Goal: Transaction & Acquisition: Purchase product/service

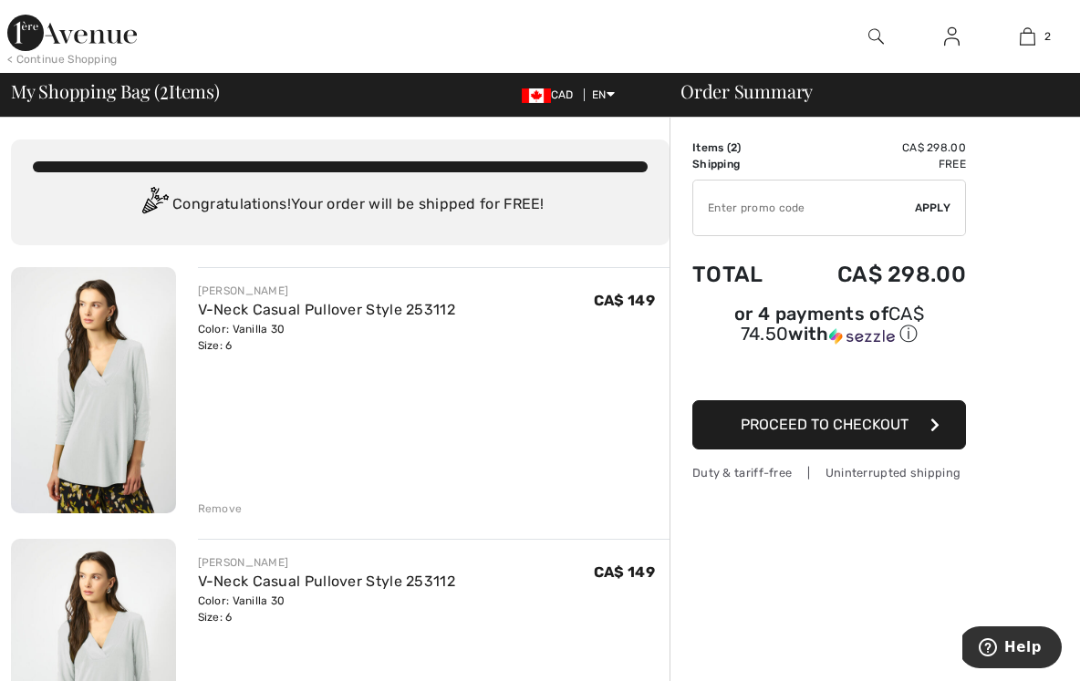
click at [218, 506] on div "Remove" at bounding box center [220, 509] width 45 height 16
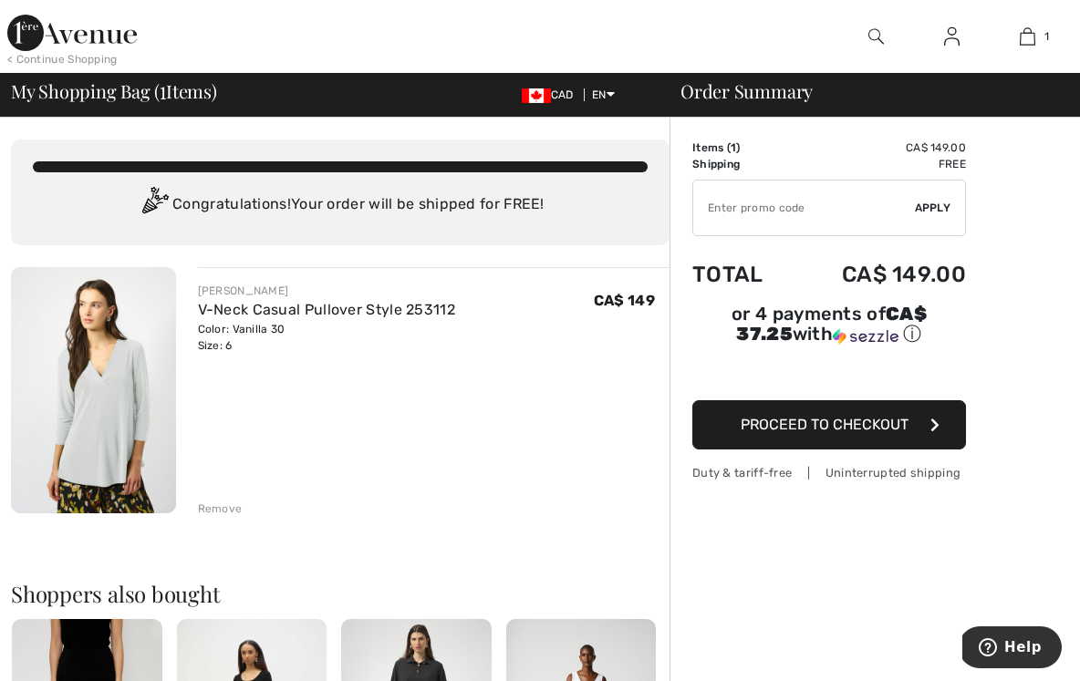
click at [64, 3] on div "< Continue Shopping 1 Added to Bag Joseph Ribkoff V-neck Casual Pullover Style …" at bounding box center [540, 36] width 1080 height 73
click at [165, 91] on span "1" at bounding box center [163, 90] width 6 height 24
click at [262, 392] on div "JOSEPH RIBKOFF V-Neck Casual Pullover Style 253112 Color: Vanilla 30 Size: 6 Fi…" at bounding box center [434, 392] width 472 height 250
click at [534, 109] on div "My Shopping Bag ( 1 Items) CAD EN English Français Order Summary" at bounding box center [540, 95] width 1080 height 44
click at [456, 27] on div at bounding box center [414, 36] width 540 height 73
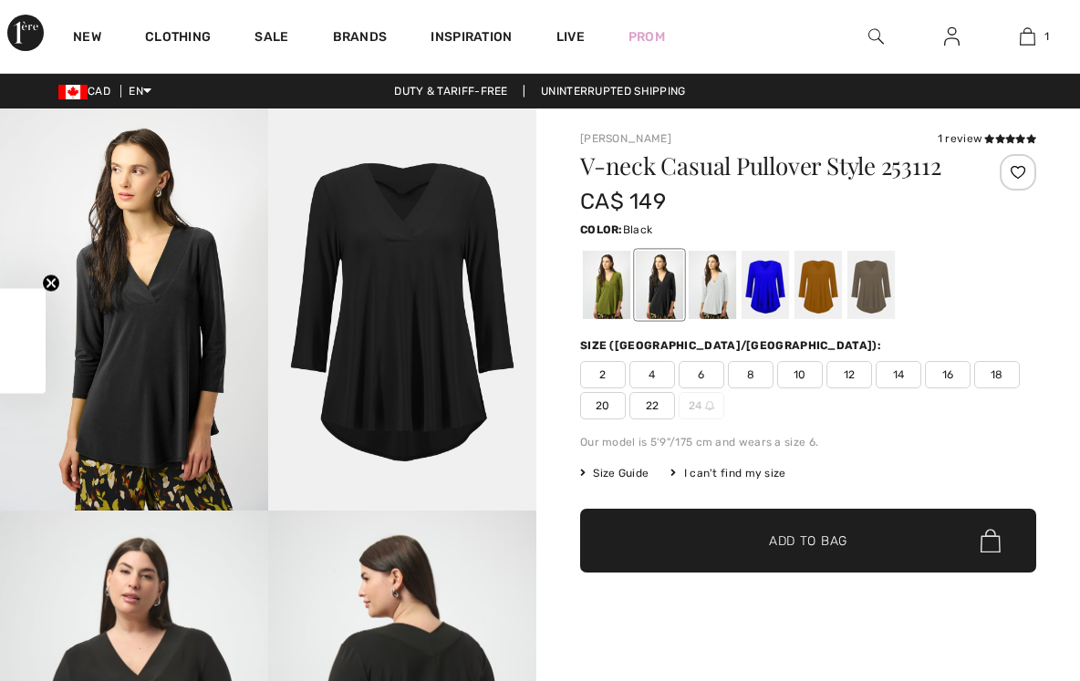
checkbox input "true"
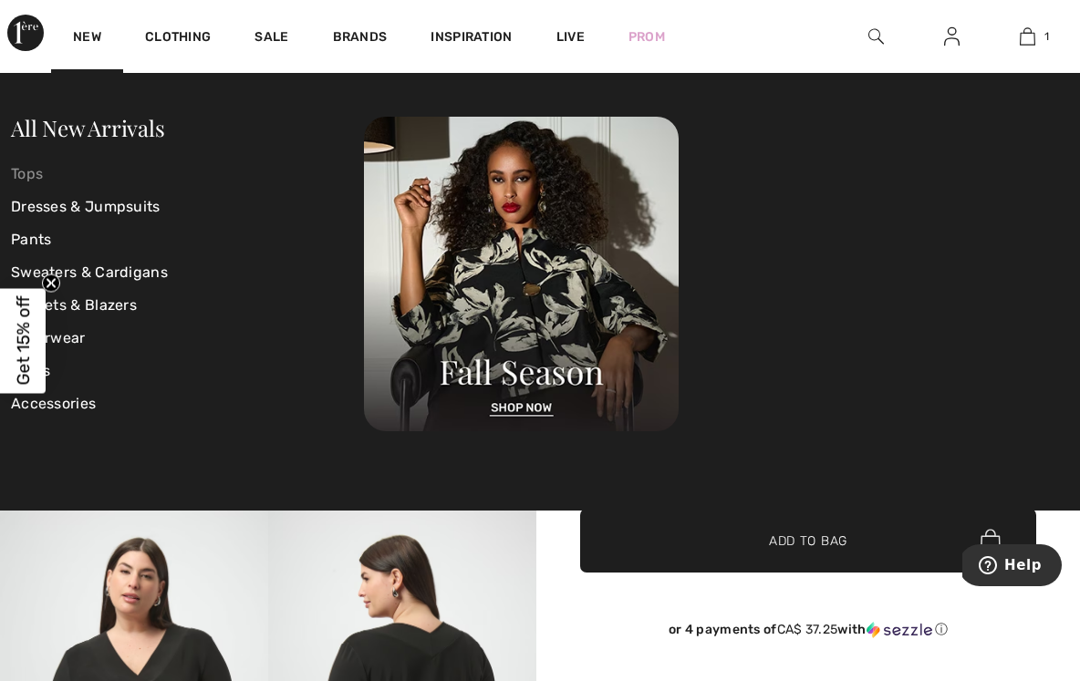
click at [42, 170] on link "Tops" at bounding box center [187, 174] width 353 height 33
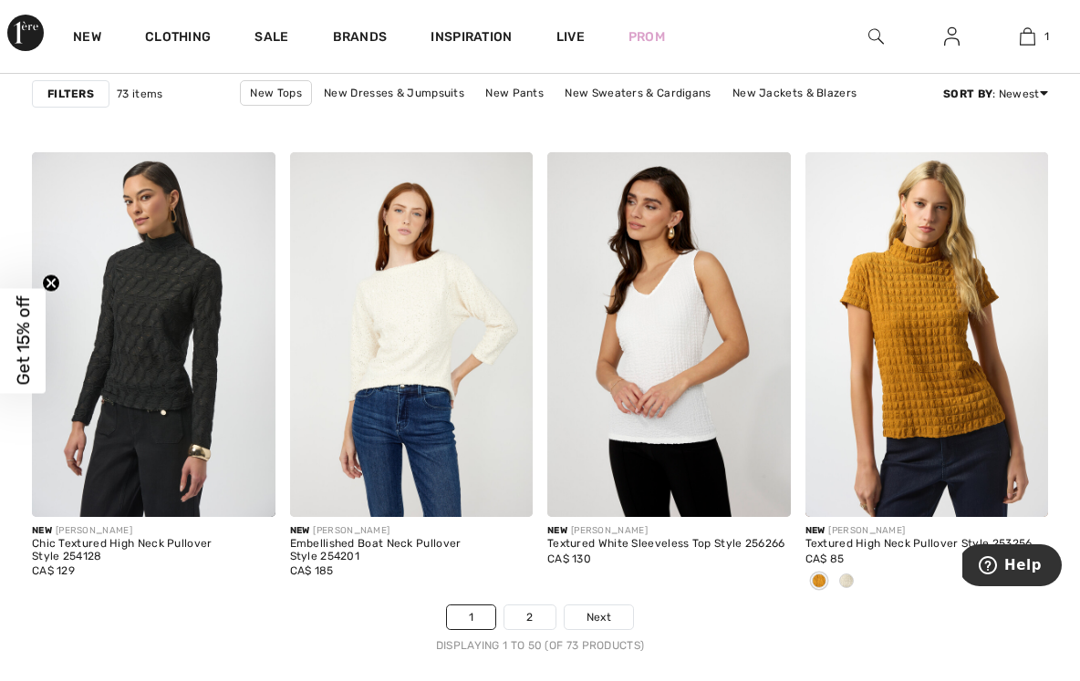
scroll to position [6766, 0]
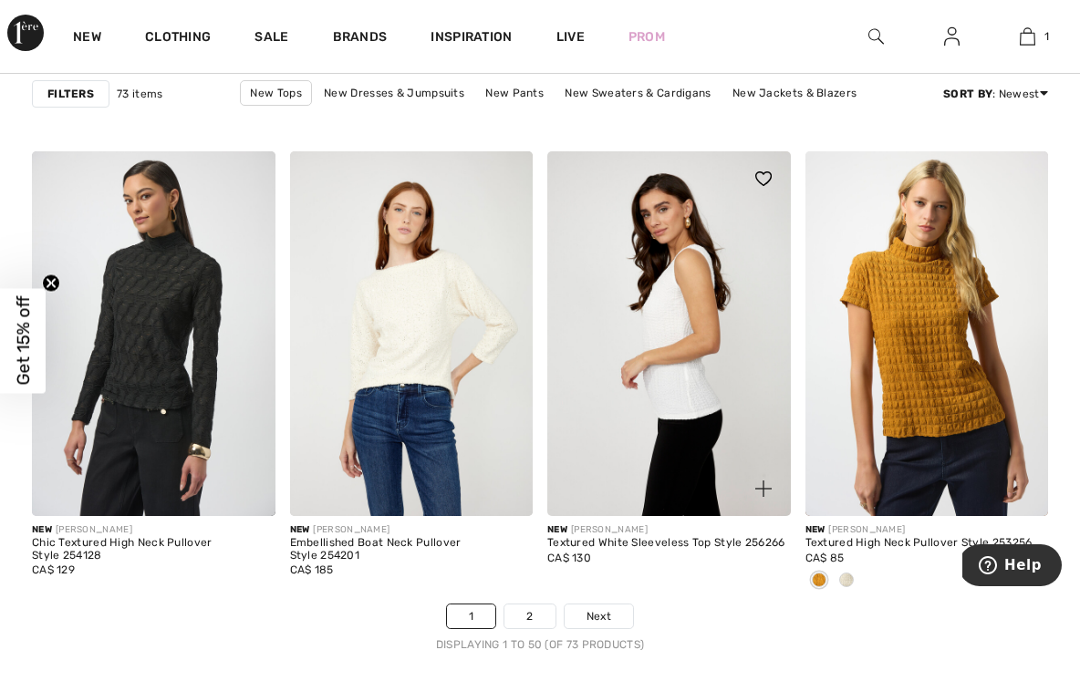
click at [690, 387] on img at bounding box center [669, 333] width 244 height 365
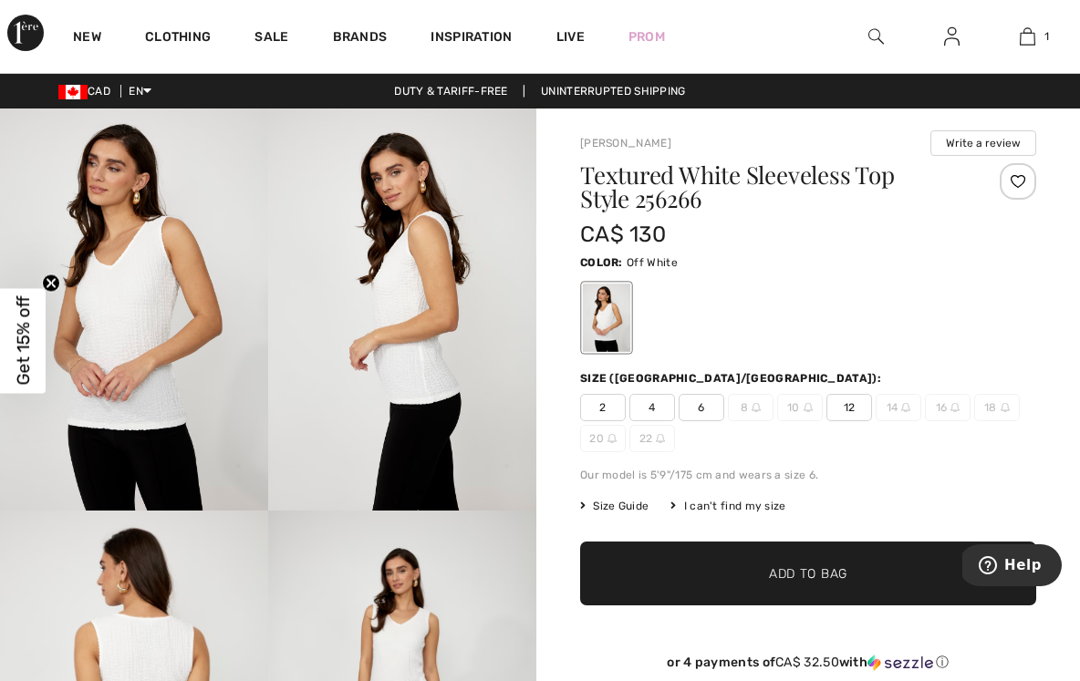
click at [131, 317] on img at bounding box center [134, 310] width 268 height 402
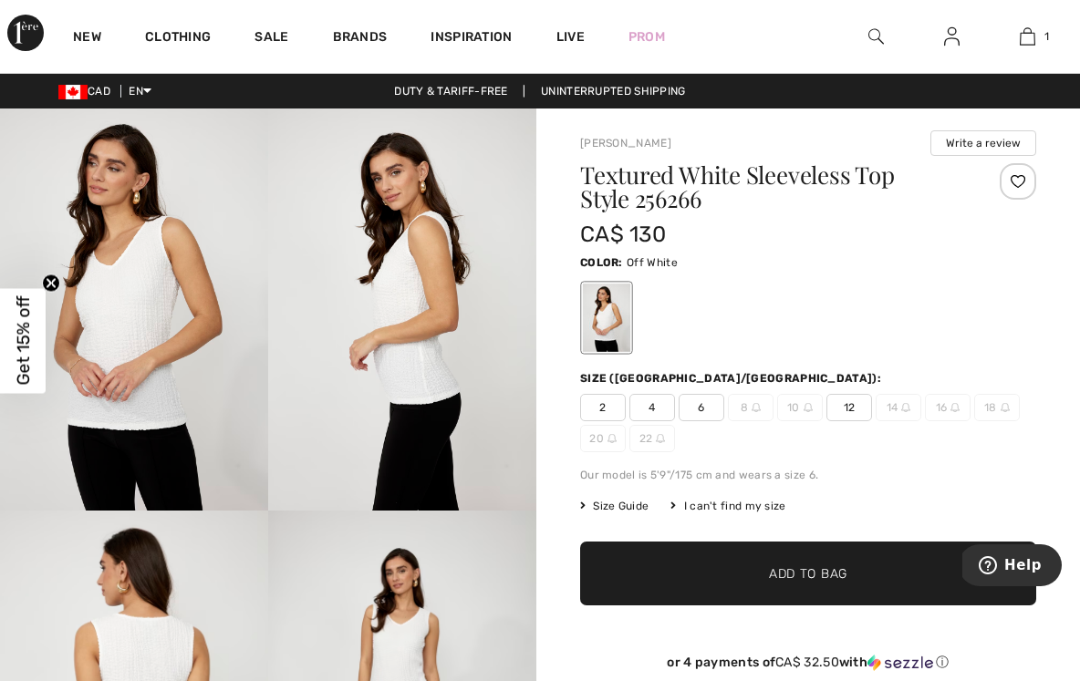
click at [420, 475] on img at bounding box center [402, 310] width 268 height 402
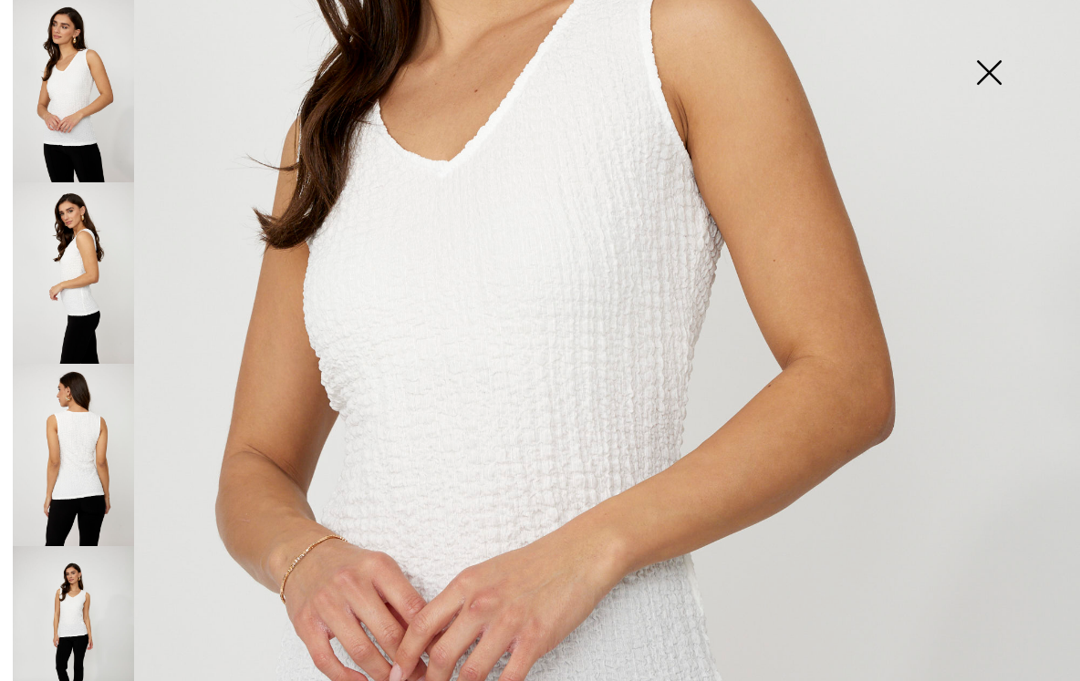
scroll to position [473, 0]
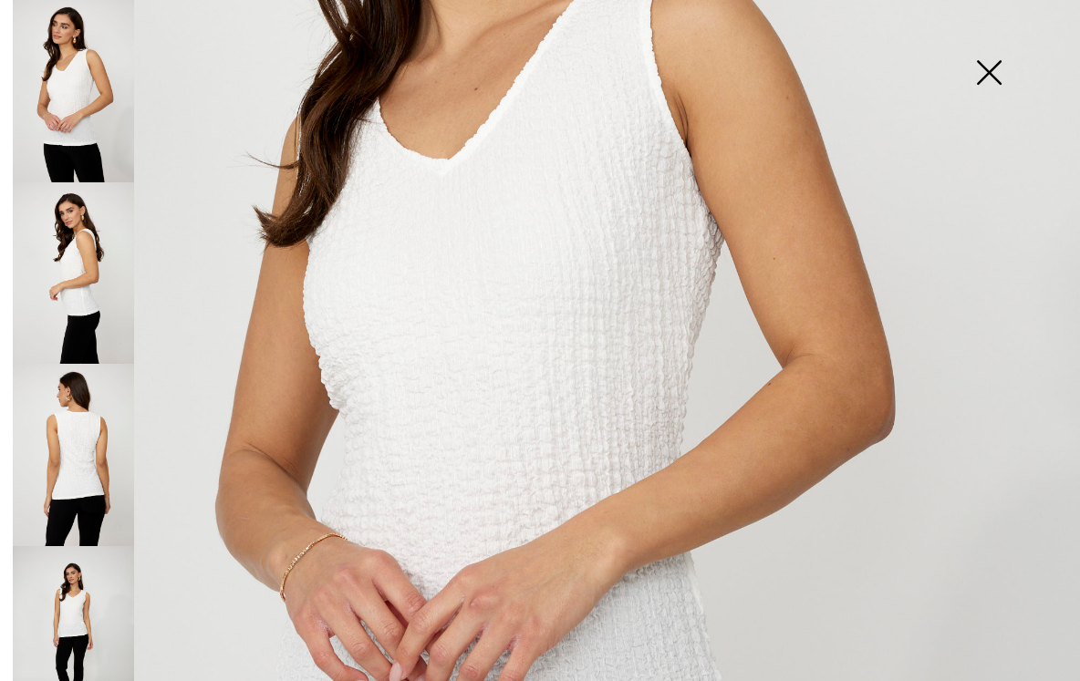
click at [1002, 48] on img at bounding box center [988, 74] width 91 height 94
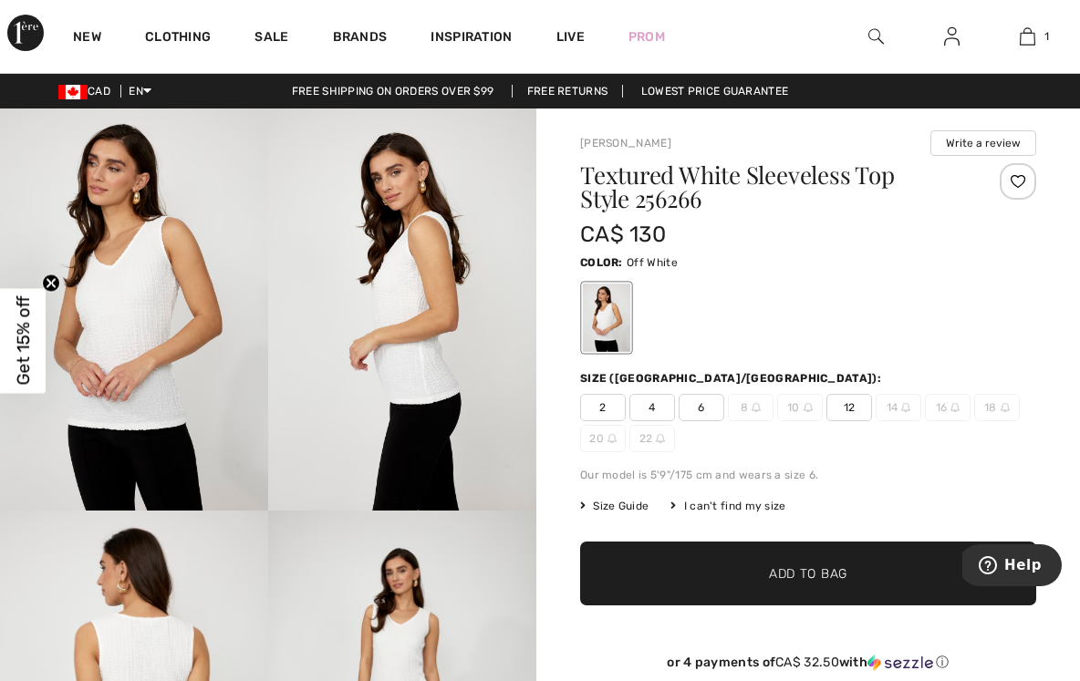
click at [697, 405] on span "6" at bounding box center [702, 407] width 46 height 27
click at [716, 565] on span "✔ Added to Bag Add to Bag" at bounding box center [808, 574] width 456 height 64
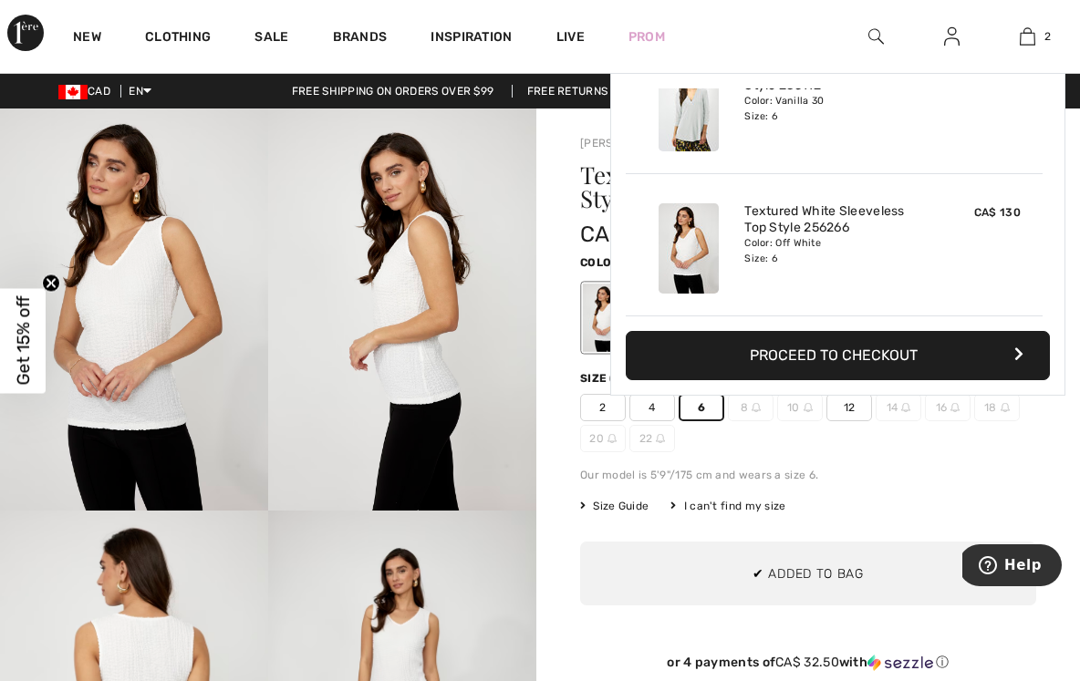
scroll to position [0, 0]
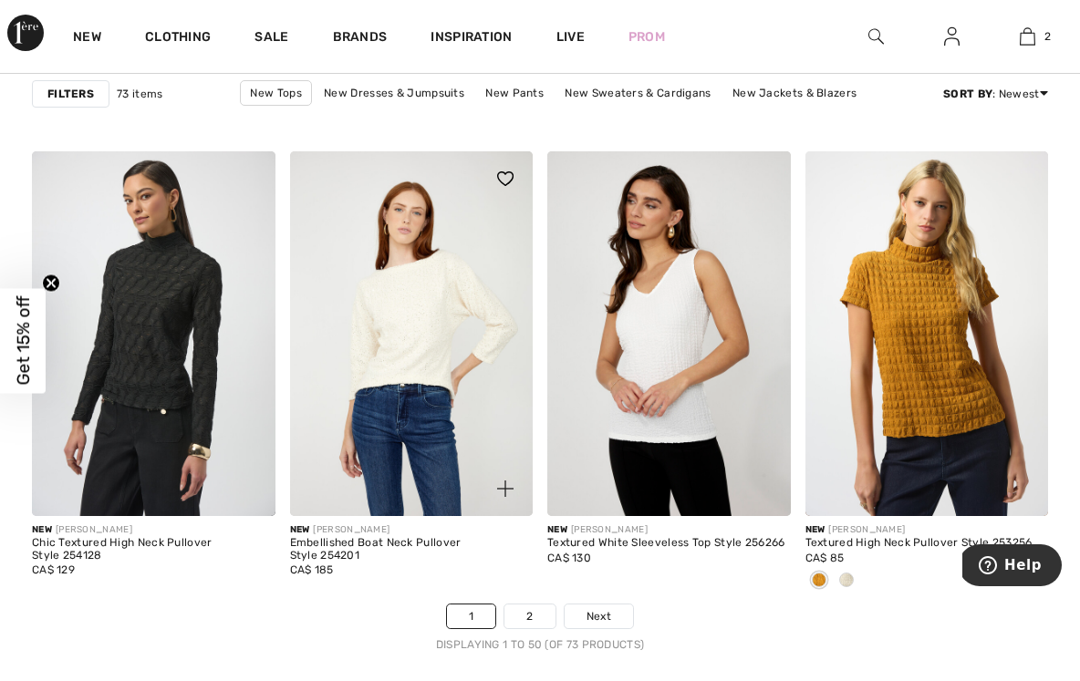
click at [525, 602] on div "New FRANK LYMAN Embellished Boat Neck Pullover Style 254201 CA$ 185" at bounding box center [412, 560] width 244 height 88
click at [532, 620] on link "2" at bounding box center [529, 617] width 50 height 24
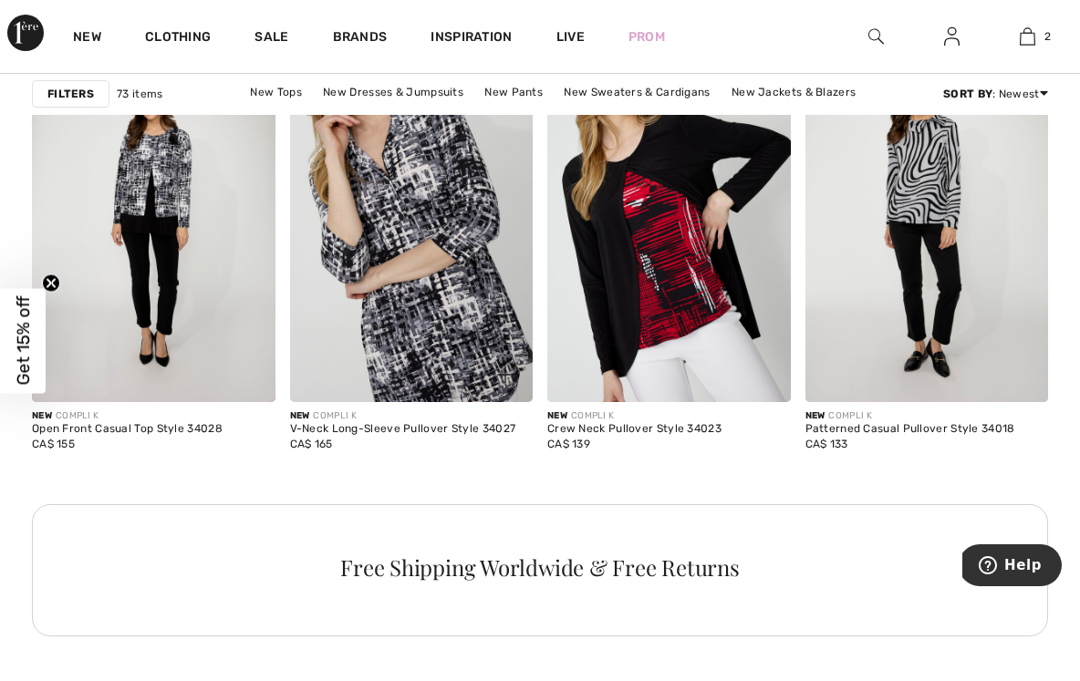
scroll to position [1619, 0]
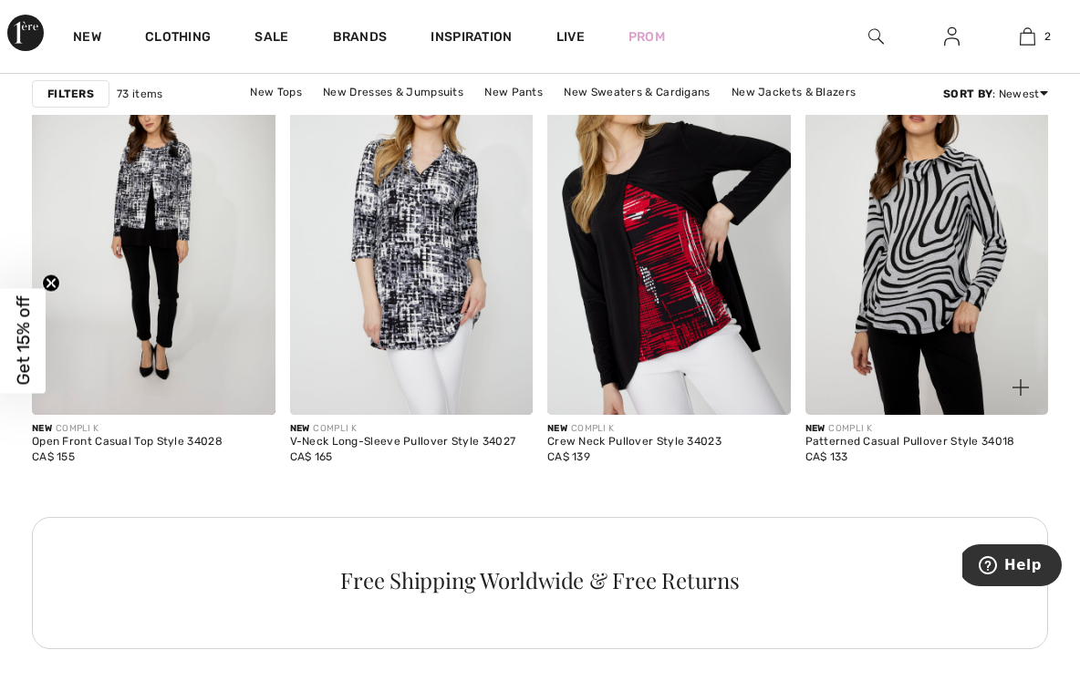
click at [938, 271] on img at bounding box center [927, 232] width 244 height 365
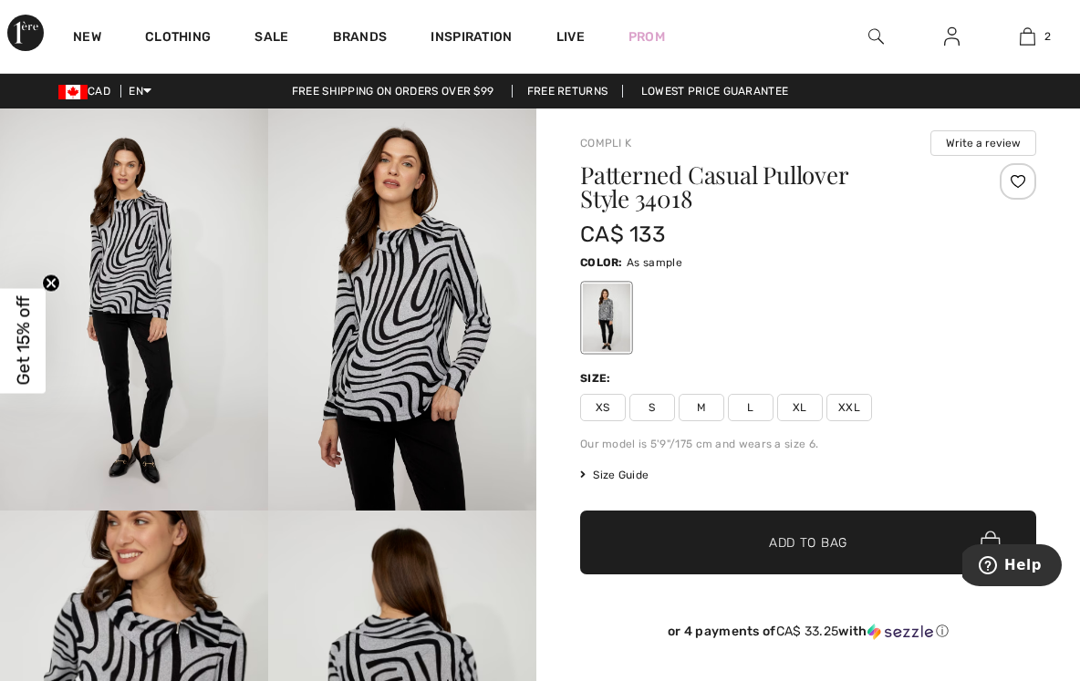
click at [368, 313] on img at bounding box center [402, 310] width 268 height 402
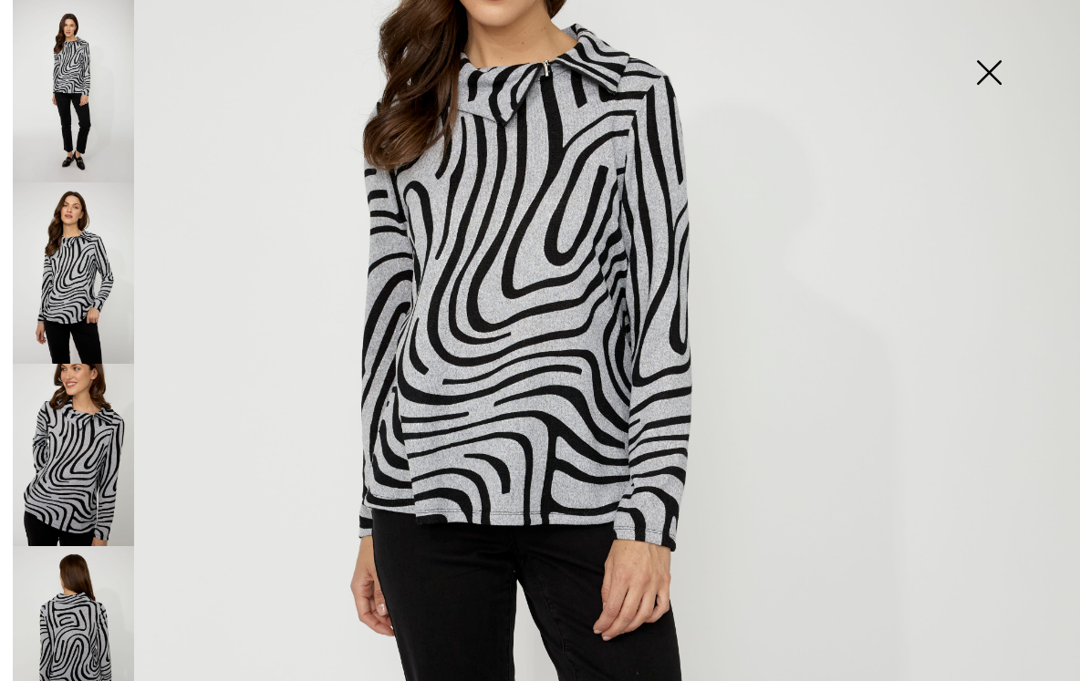
scroll to position [306, 0]
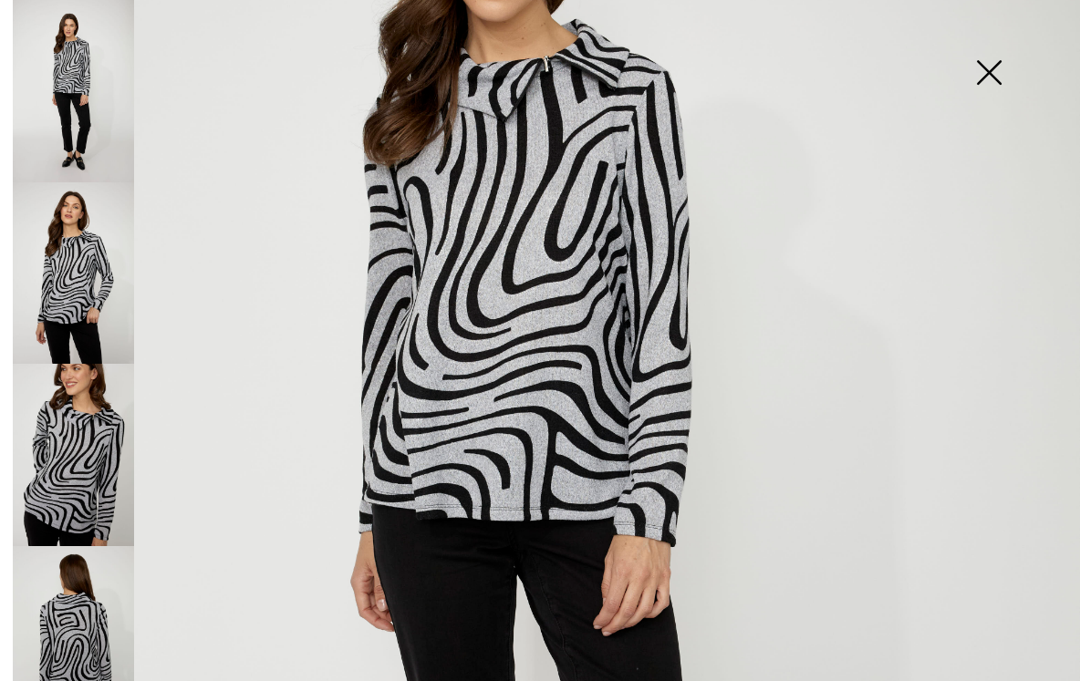
click at [78, 643] on img at bounding box center [73, 637] width 121 height 182
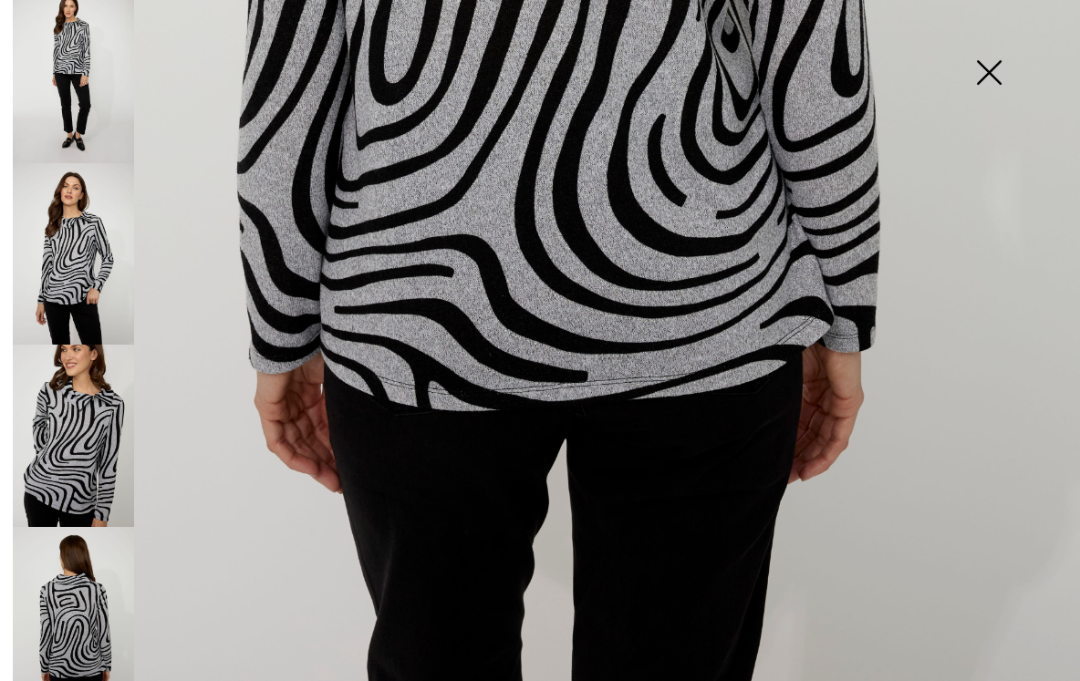
scroll to position [938, 0]
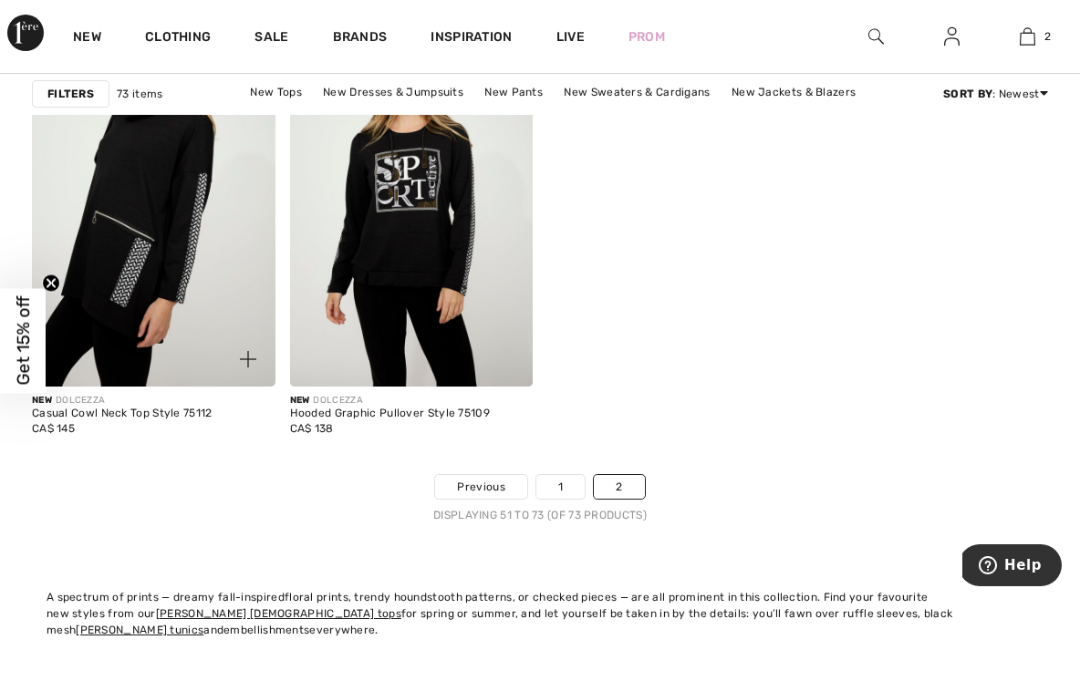
scroll to position [3226, 0]
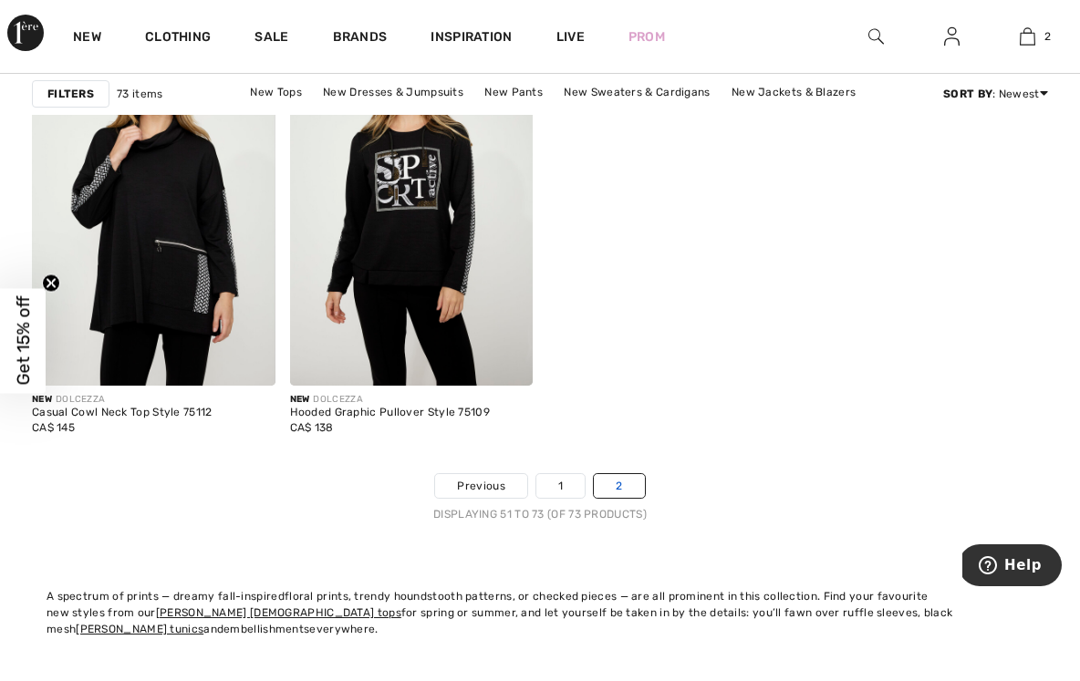
click at [617, 483] on link "2" at bounding box center [619, 486] width 50 height 24
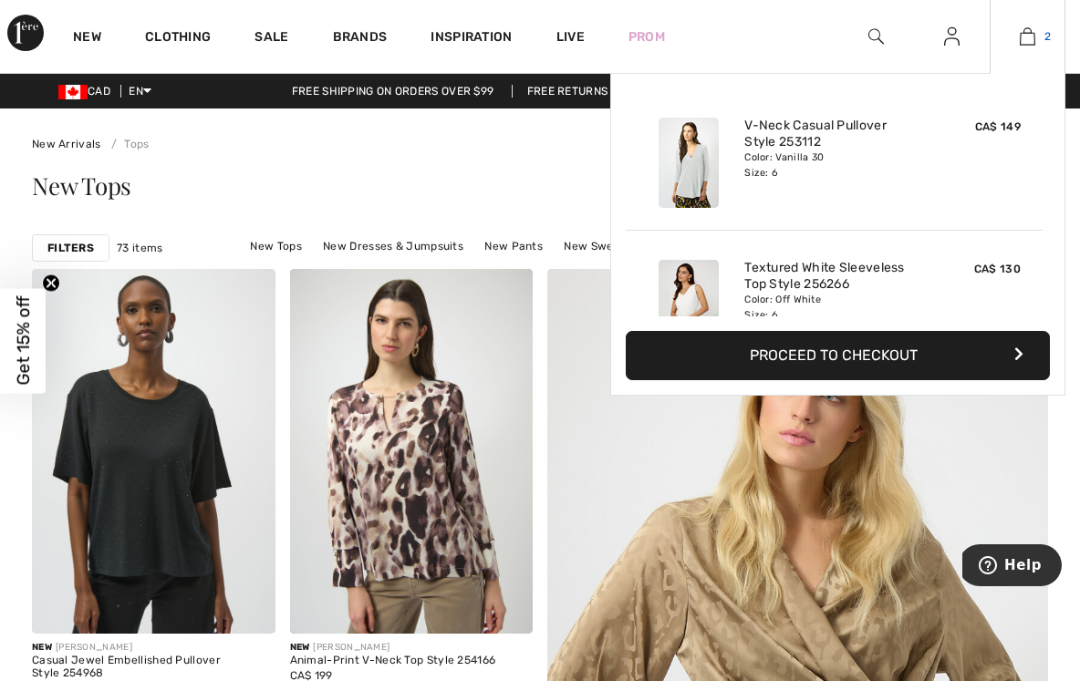
click at [1037, 36] on link "2" at bounding box center [1027, 37] width 74 height 22
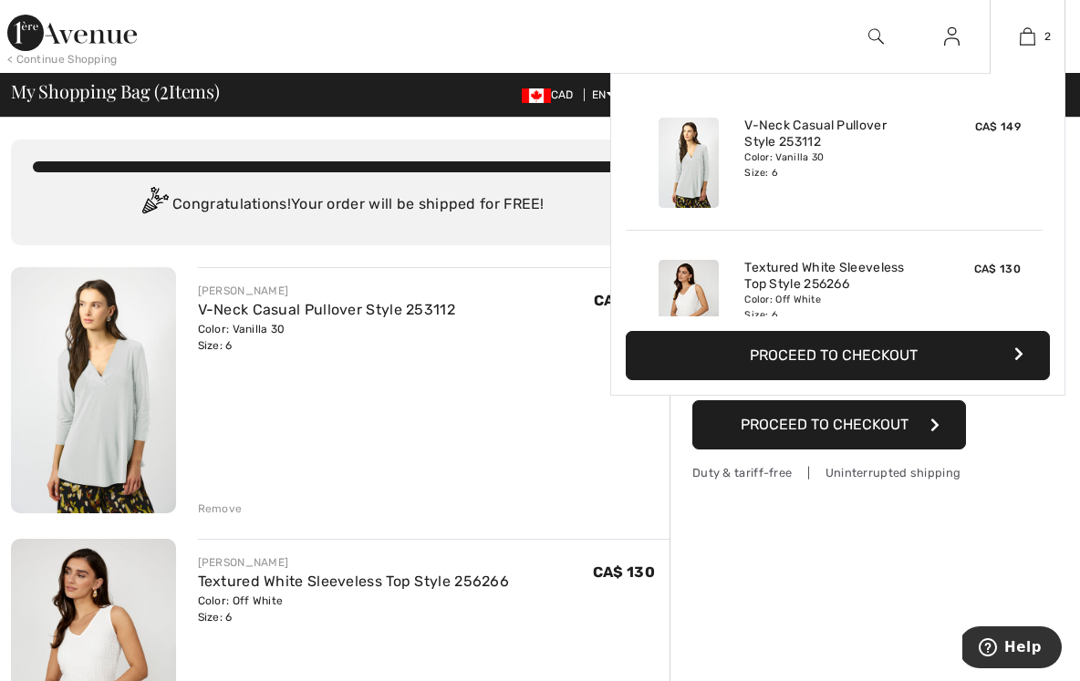
click at [821, 347] on button "Proceed to Checkout" at bounding box center [838, 355] width 424 height 49
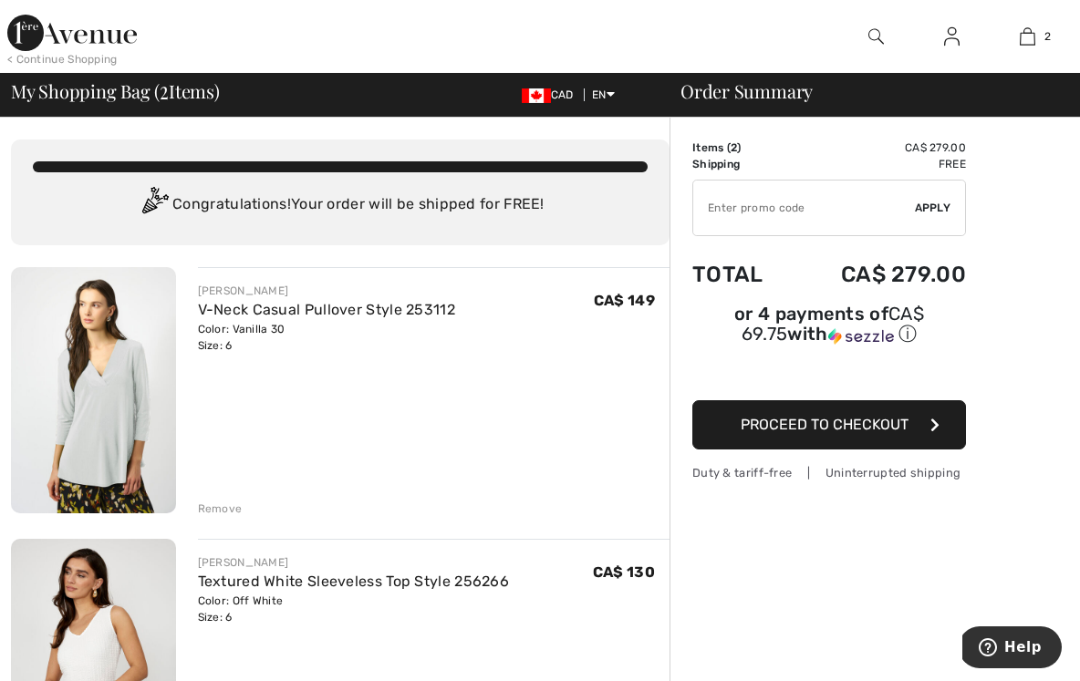
click at [789, 423] on span "Proceed to Checkout" at bounding box center [825, 424] width 168 height 17
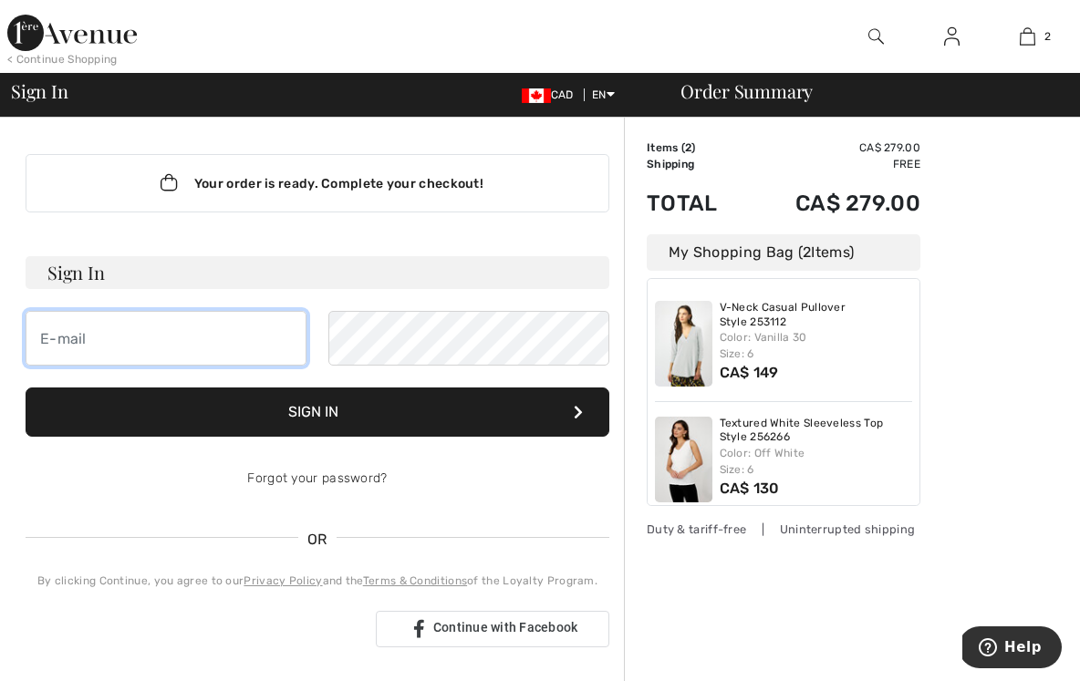
type input "[EMAIL_ADDRESS][DOMAIN_NAME]"
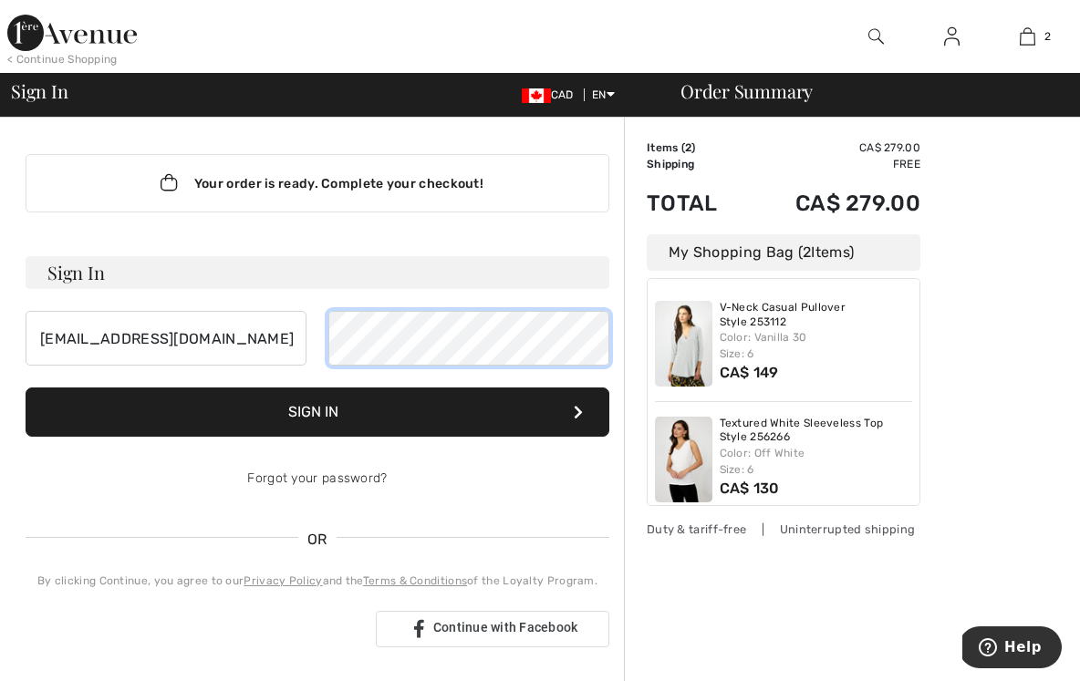
click at [317, 412] on button "Sign In" at bounding box center [318, 412] width 584 height 49
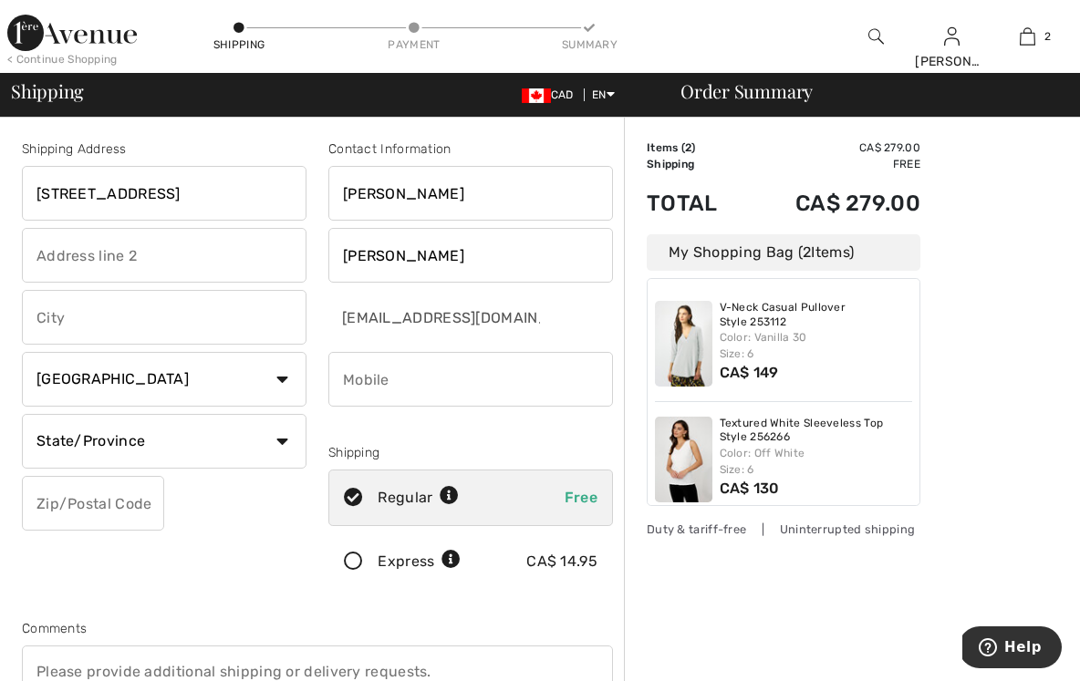
type input "[STREET_ADDRESS]"
type input "[GEOGRAPHIC_DATA]"
select select "ON"
type input "P3G1H8"
type input "7056268834"
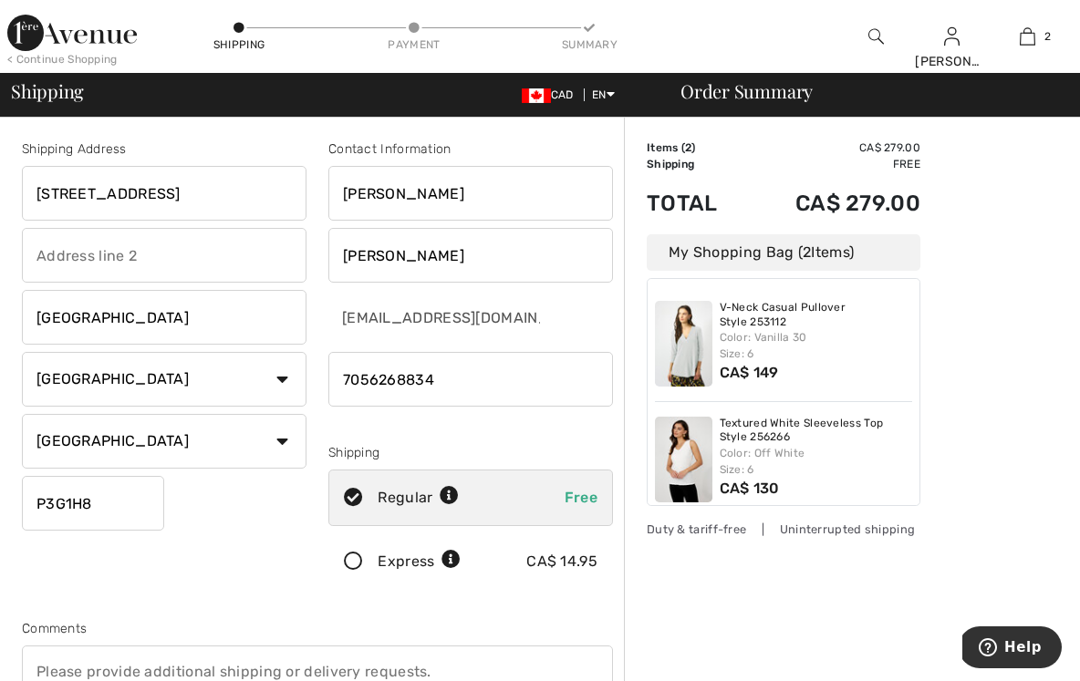
click at [558, 416] on div at bounding box center [470, 425] width 285 height 22
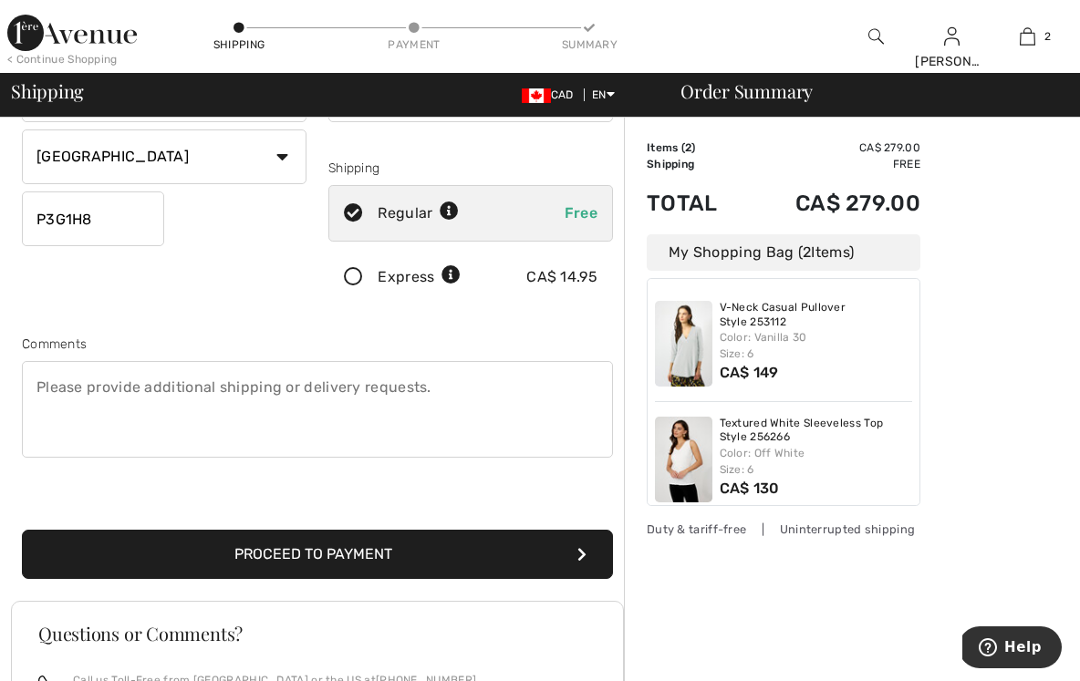
scroll to position [285, 0]
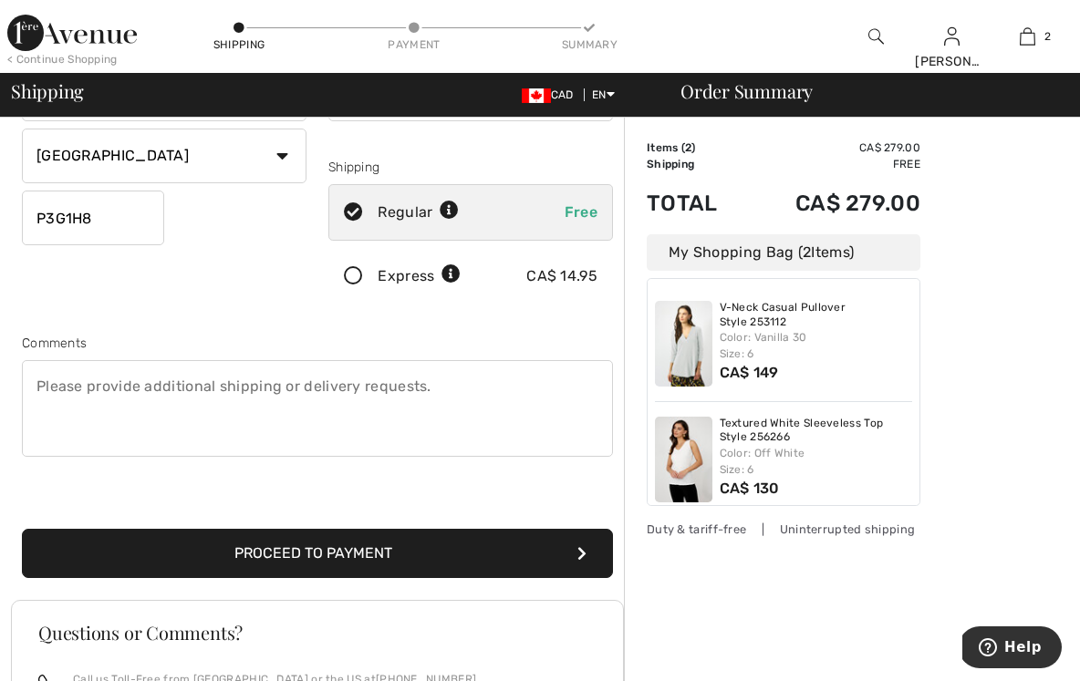
click at [428, 546] on button "Proceed to Payment" at bounding box center [317, 553] width 591 height 49
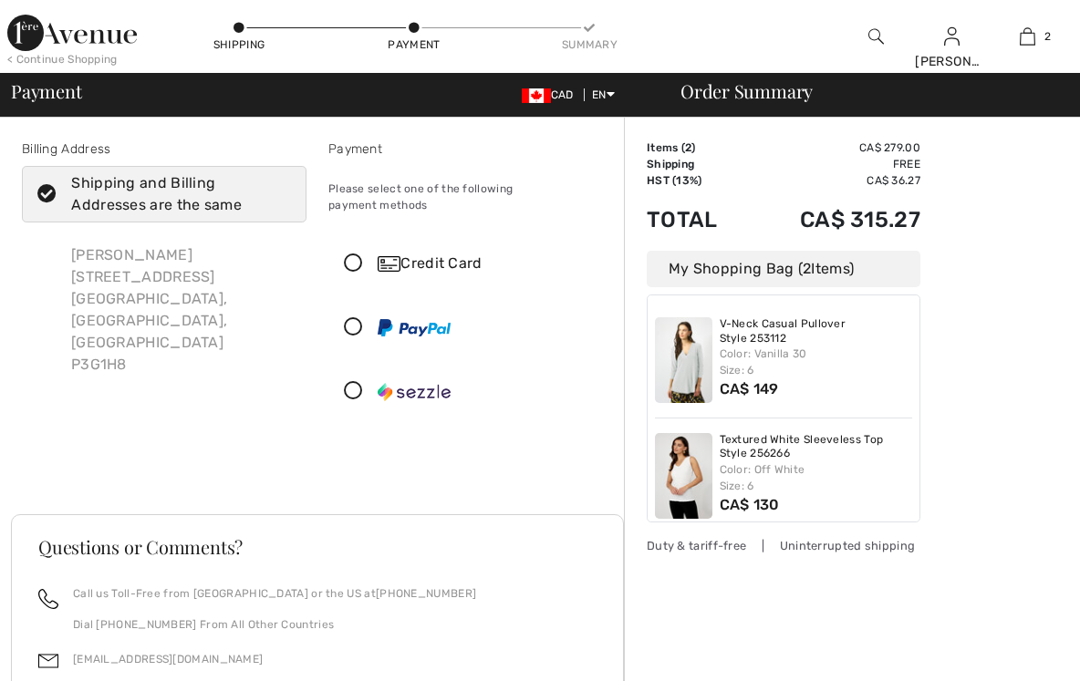
checkbox input "true"
click at [354, 254] on icon at bounding box center [353, 263] width 48 height 19
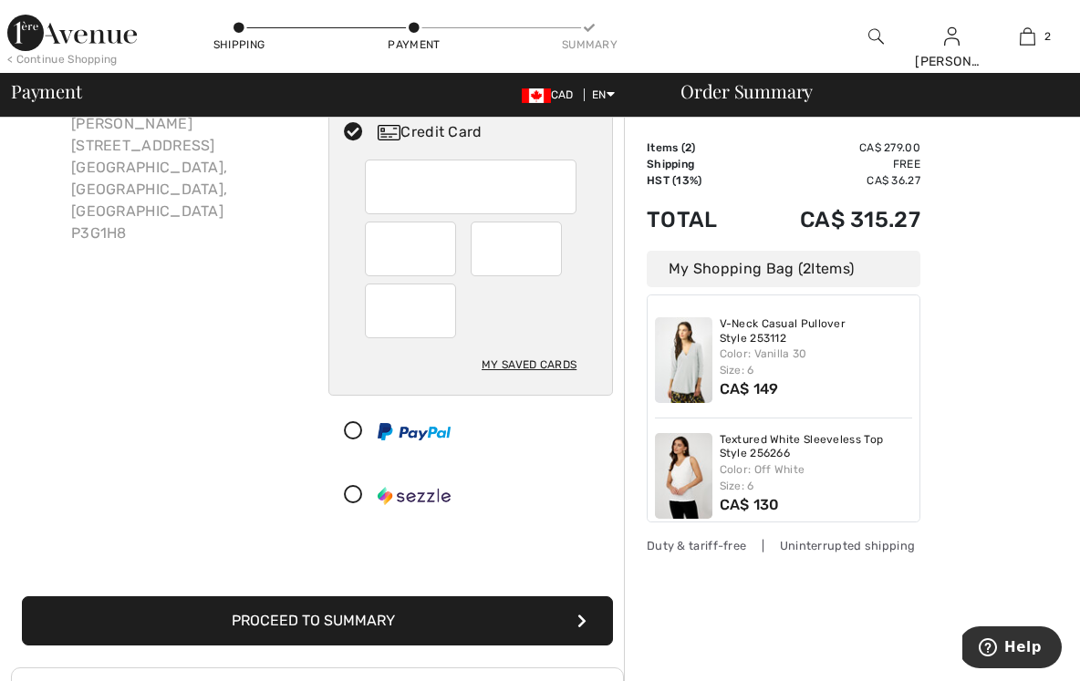
scroll to position [137, 0]
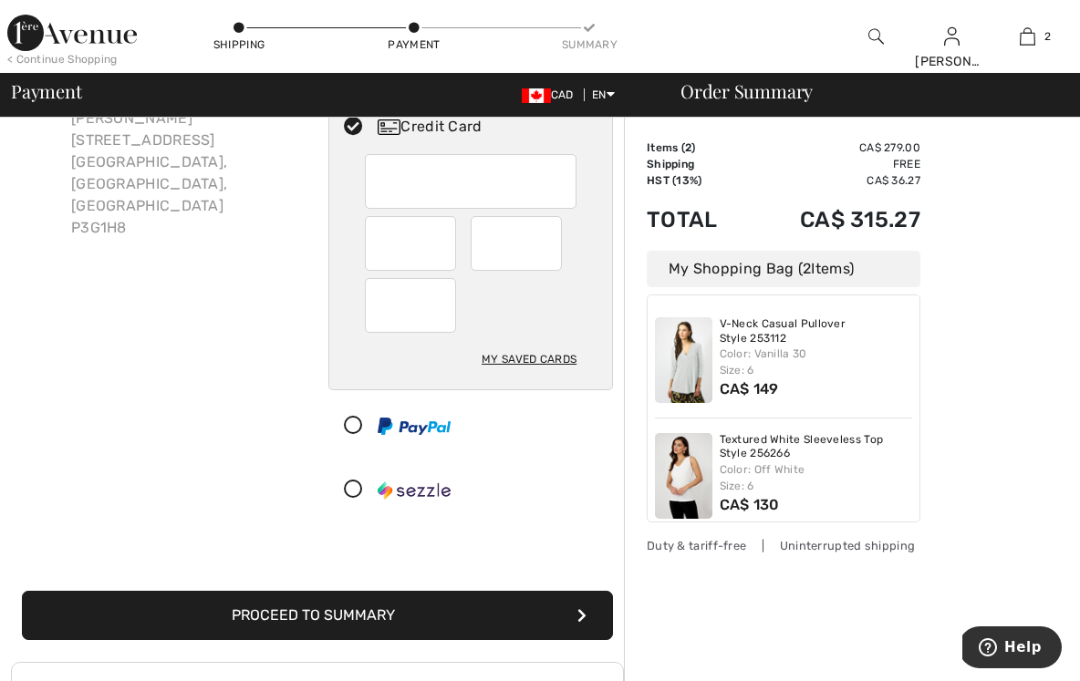
click at [414, 606] on button "Proceed to Summary" at bounding box center [317, 615] width 591 height 49
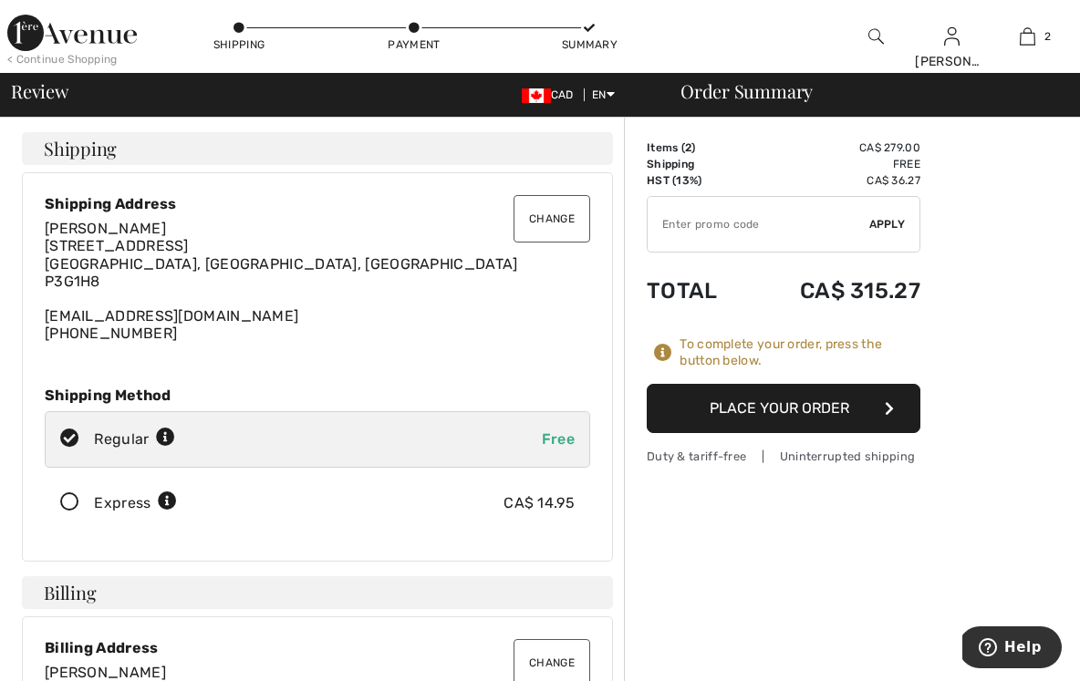
click at [753, 401] on button "Place Your Order" at bounding box center [784, 408] width 274 height 49
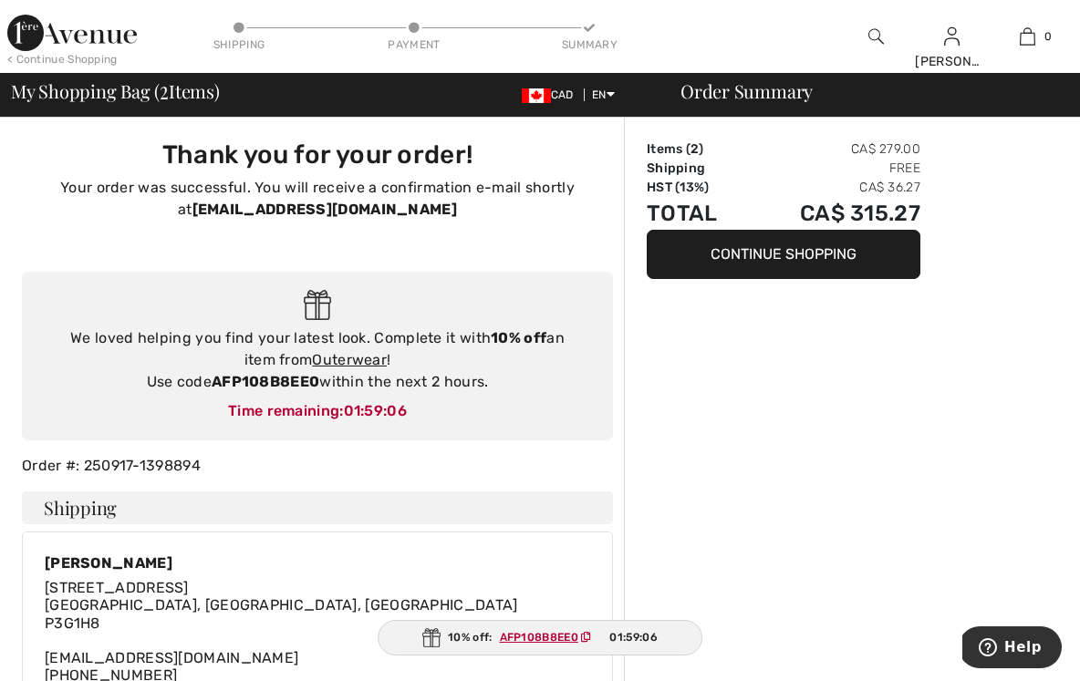
type input "[PERSON_NAME]"
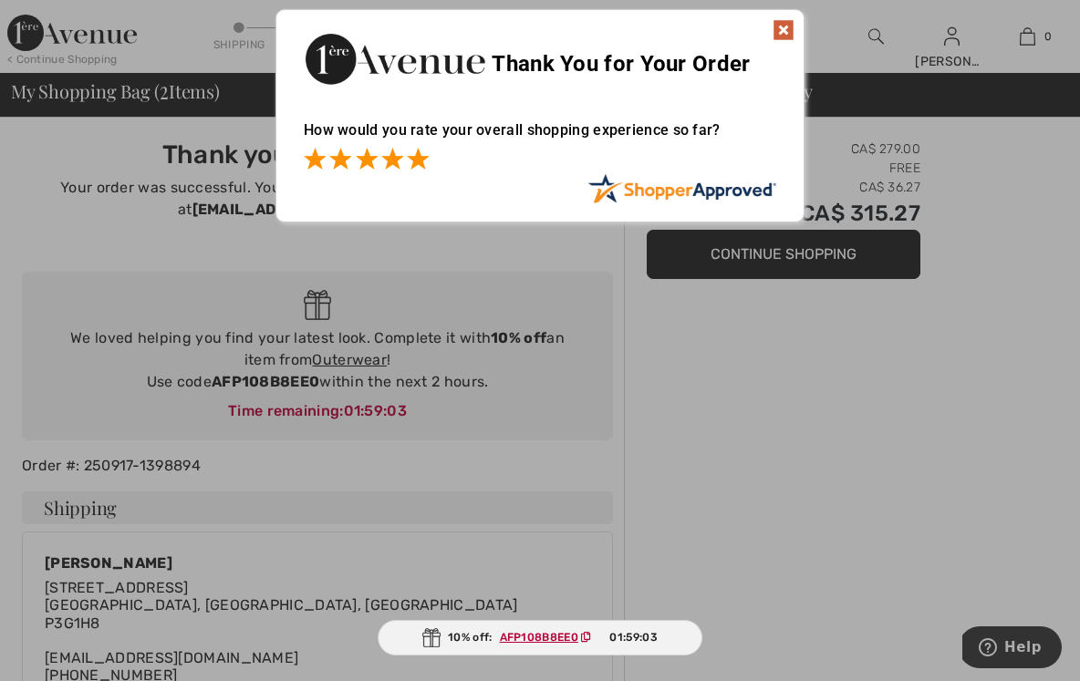
click at [420, 162] on span at bounding box center [418, 159] width 22 height 22
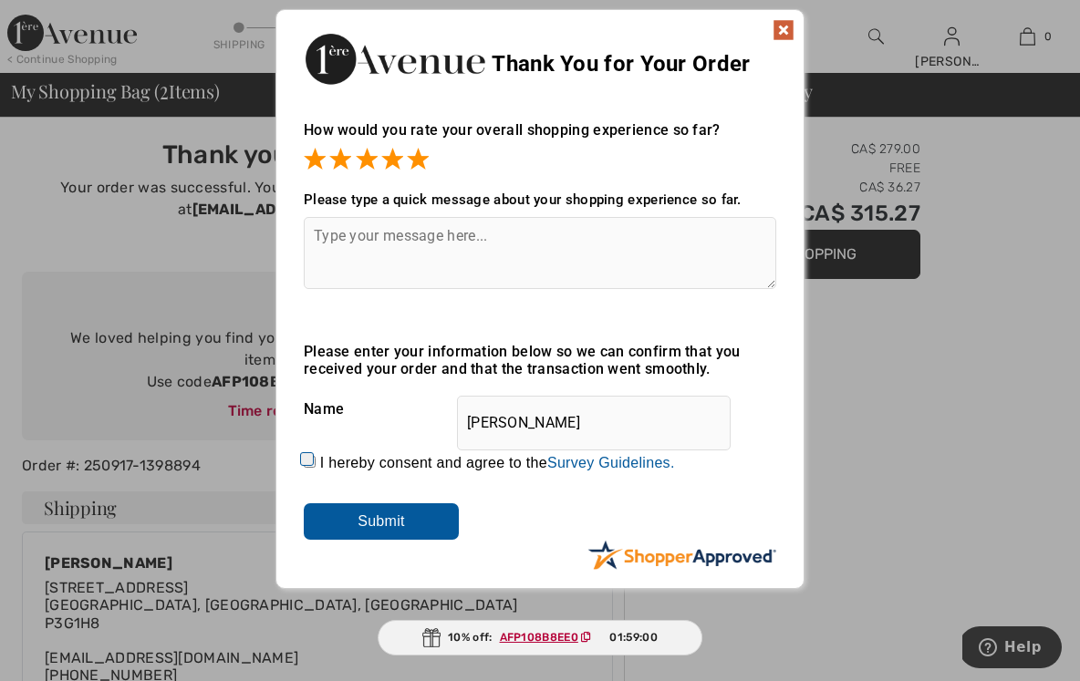
click at [411, 516] on input "Submit" at bounding box center [381, 521] width 155 height 36
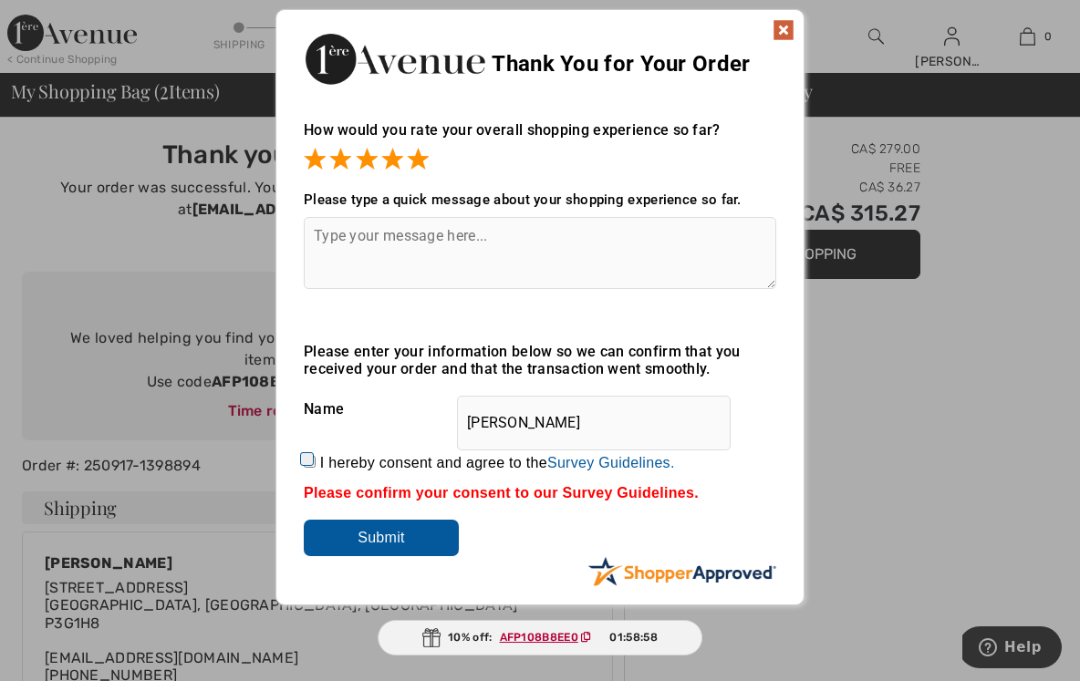
click at [306, 463] on input "I hereby consent and agree to the By submitting a review, you grant permission …" at bounding box center [310, 462] width 12 height 12
checkbox input "true"
click at [367, 516] on div "Please enter your information below so we can confirm that you received your or…" at bounding box center [540, 449] width 472 height 213
click at [373, 535] on input "Submit" at bounding box center [381, 538] width 155 height 36
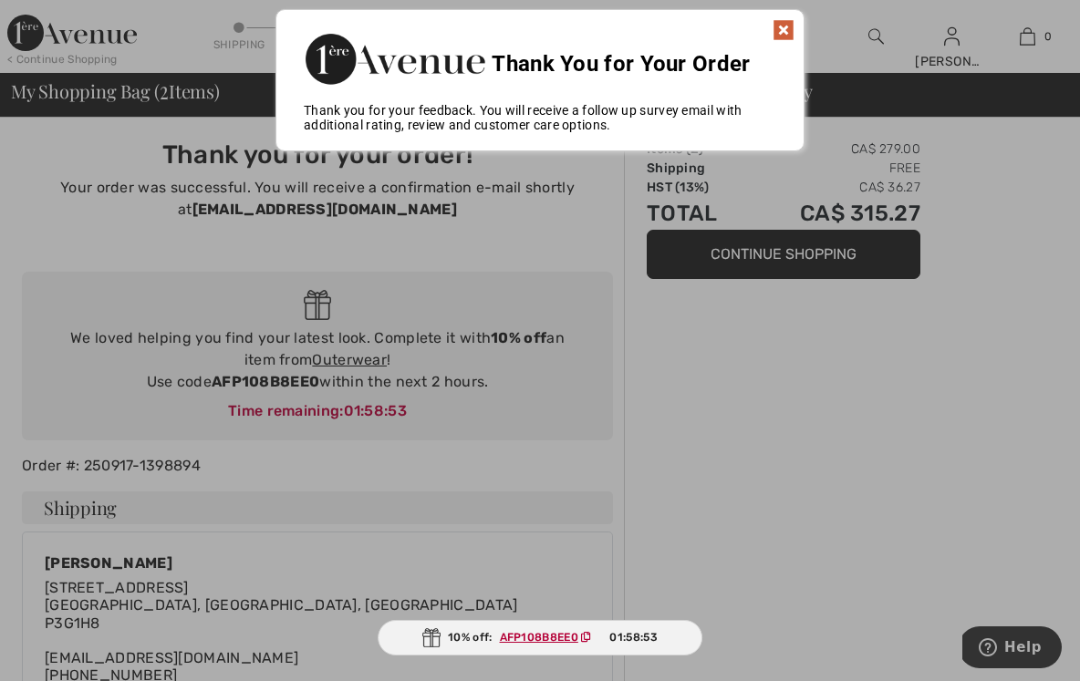
click at [780, 26] on img at bounding box center [783, 30] width 22 height 22
